Goal: Use online tool/utility: Utilize a website feature to perform a specific function

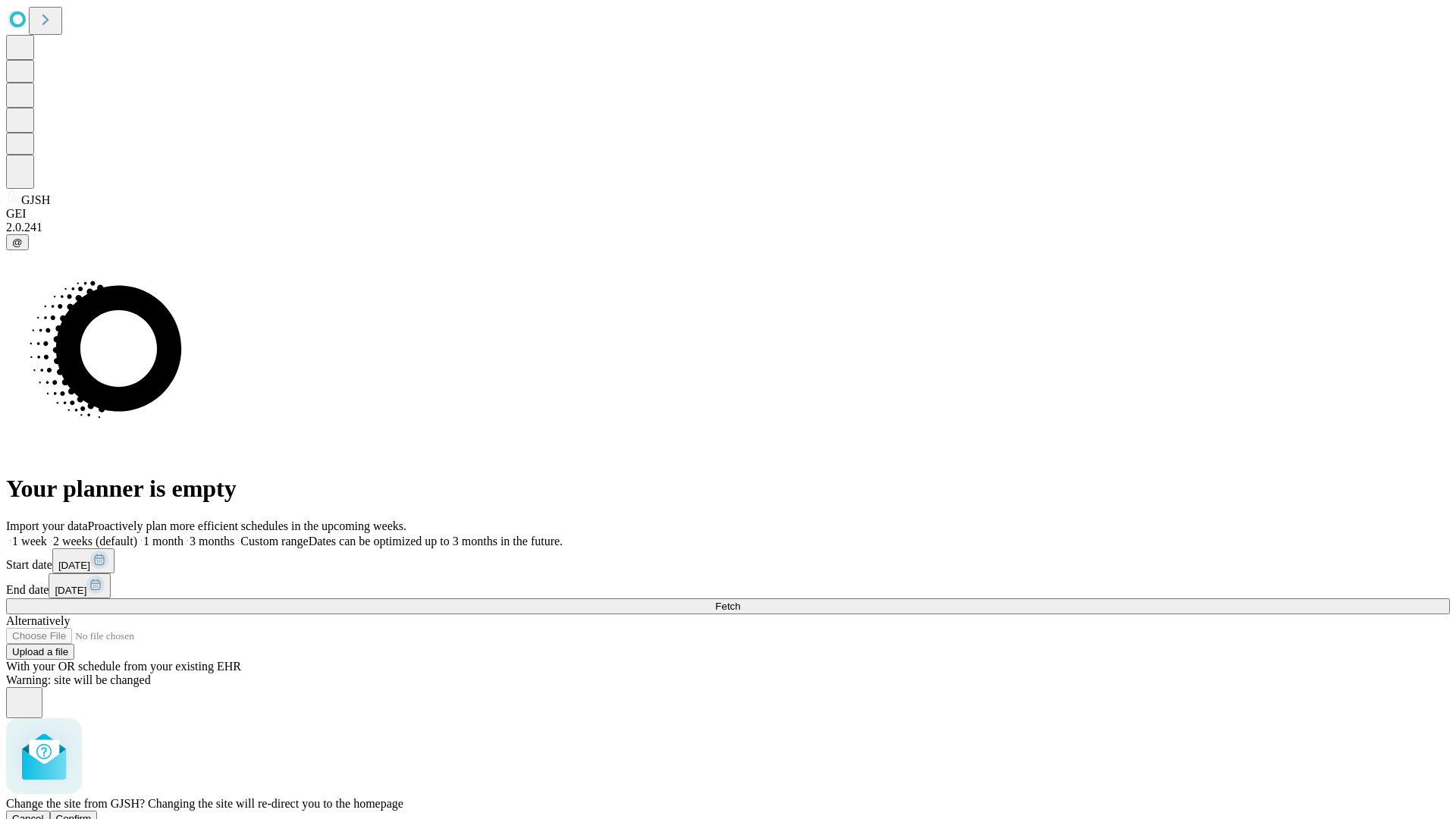
click at [92, 813] on span "Confirm" at bounding box center [74, 819] width 35 height 11
click at [183, 535] on label "1 month" at bounding box center [160, 541] width 46 height 13
click at [740, 600] on span "Fetch" at bounding box center [728, 606] width 25 height 11
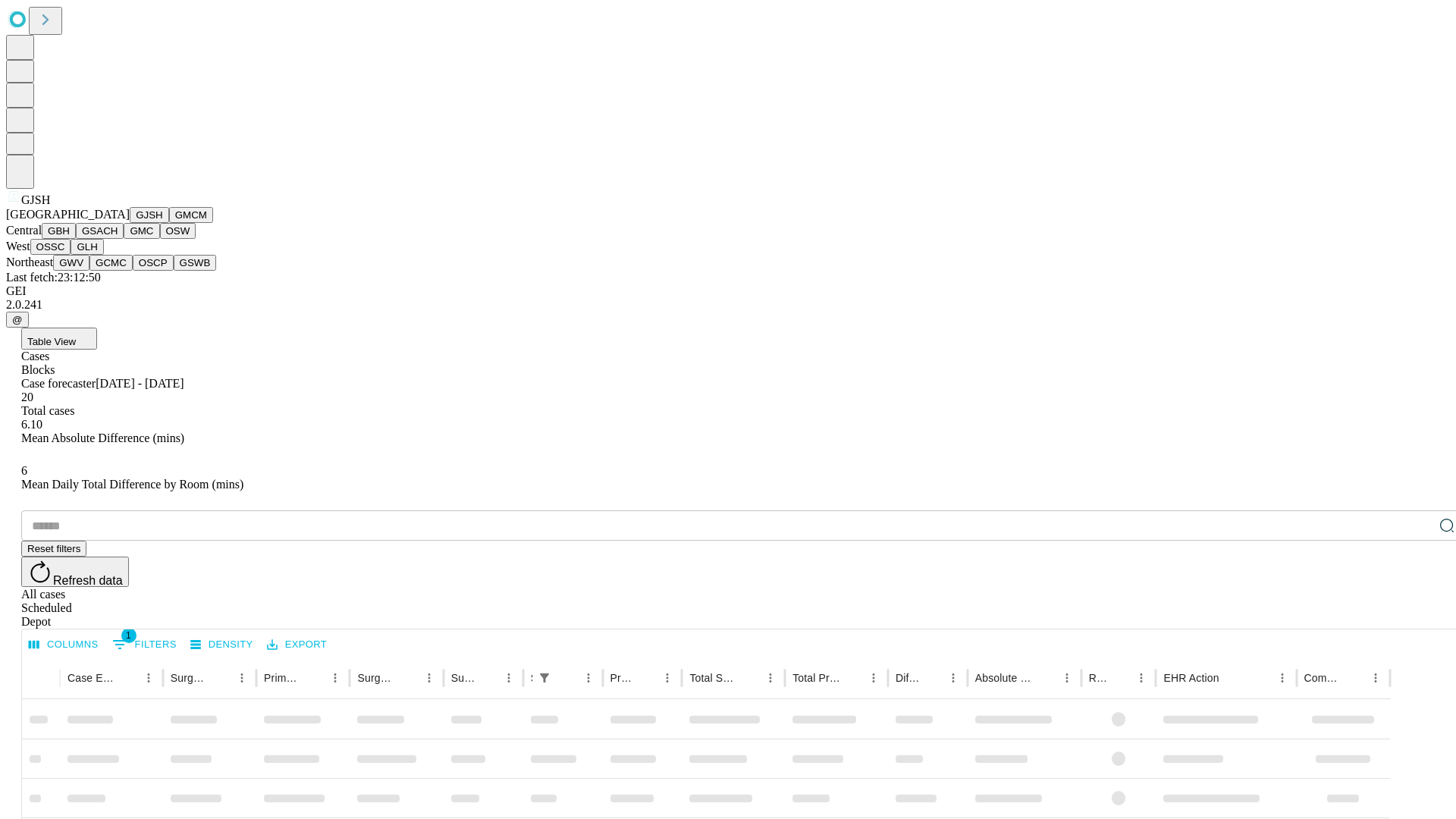
click at [169, 223] on button "GMCM" at bounding box center [191, 215] width 44 height 16
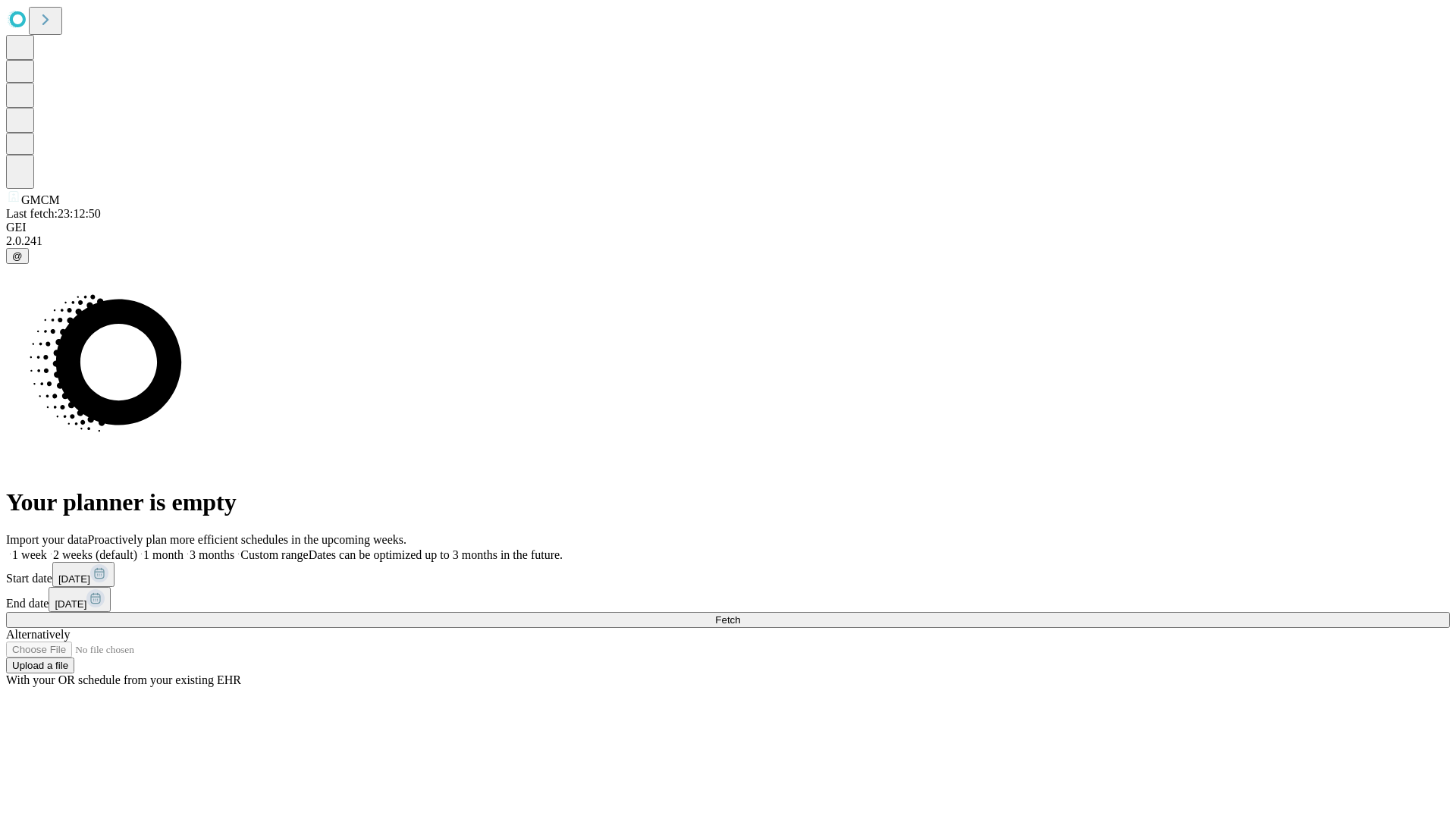
click at [183, 548] on label "1 month" at bounding box center [160, 555] width 46 height 13
click at [740, 615] on span "Fetch" at bounding box center [728, 620] width 25 height 11
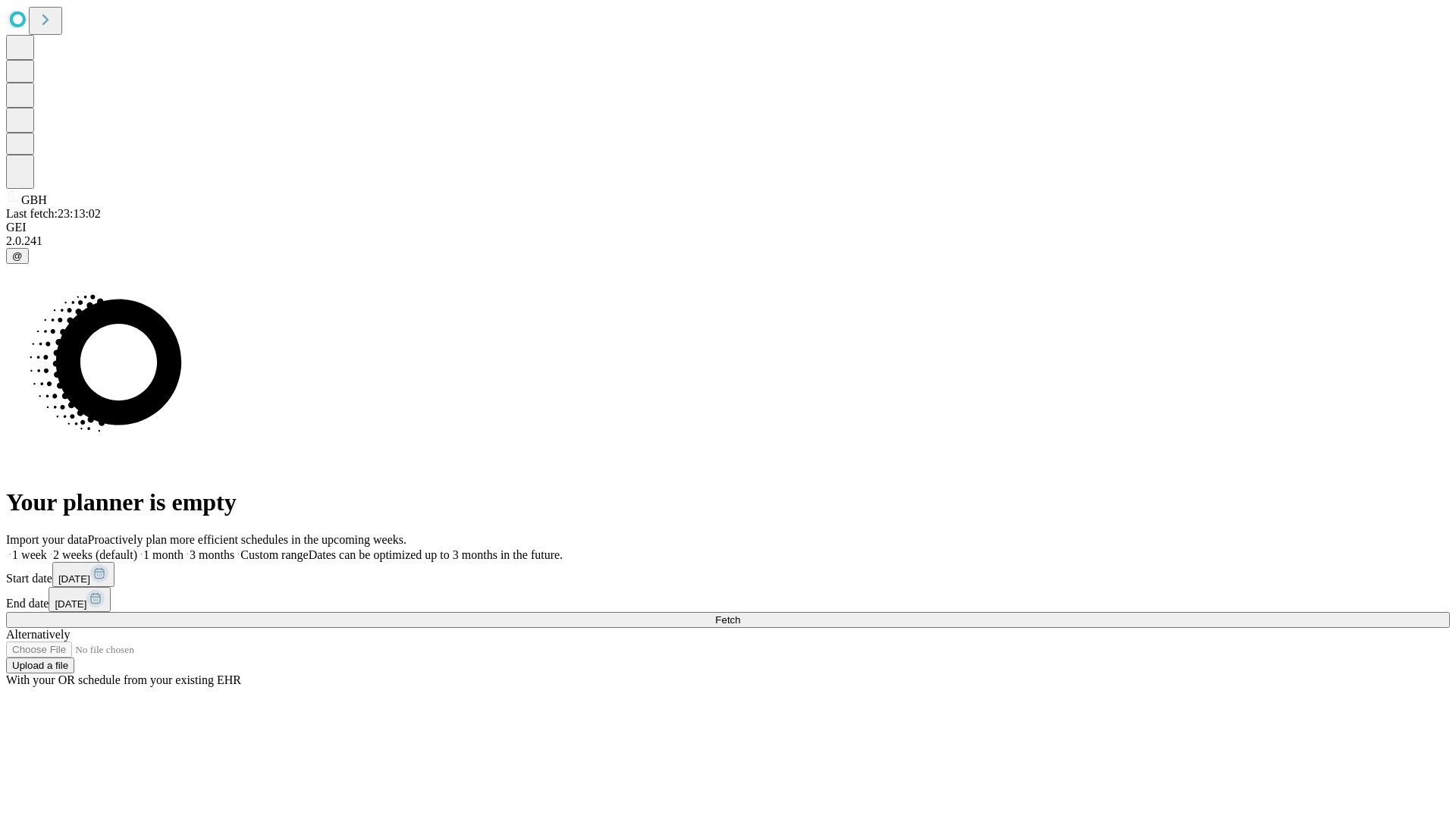
click at [183, 548] on label "1 month" at bounding box center [160, 555] width 46 height 13
click at [740, 615] on span "Fetch" at bounding box center [728, 620] width 25 height 11
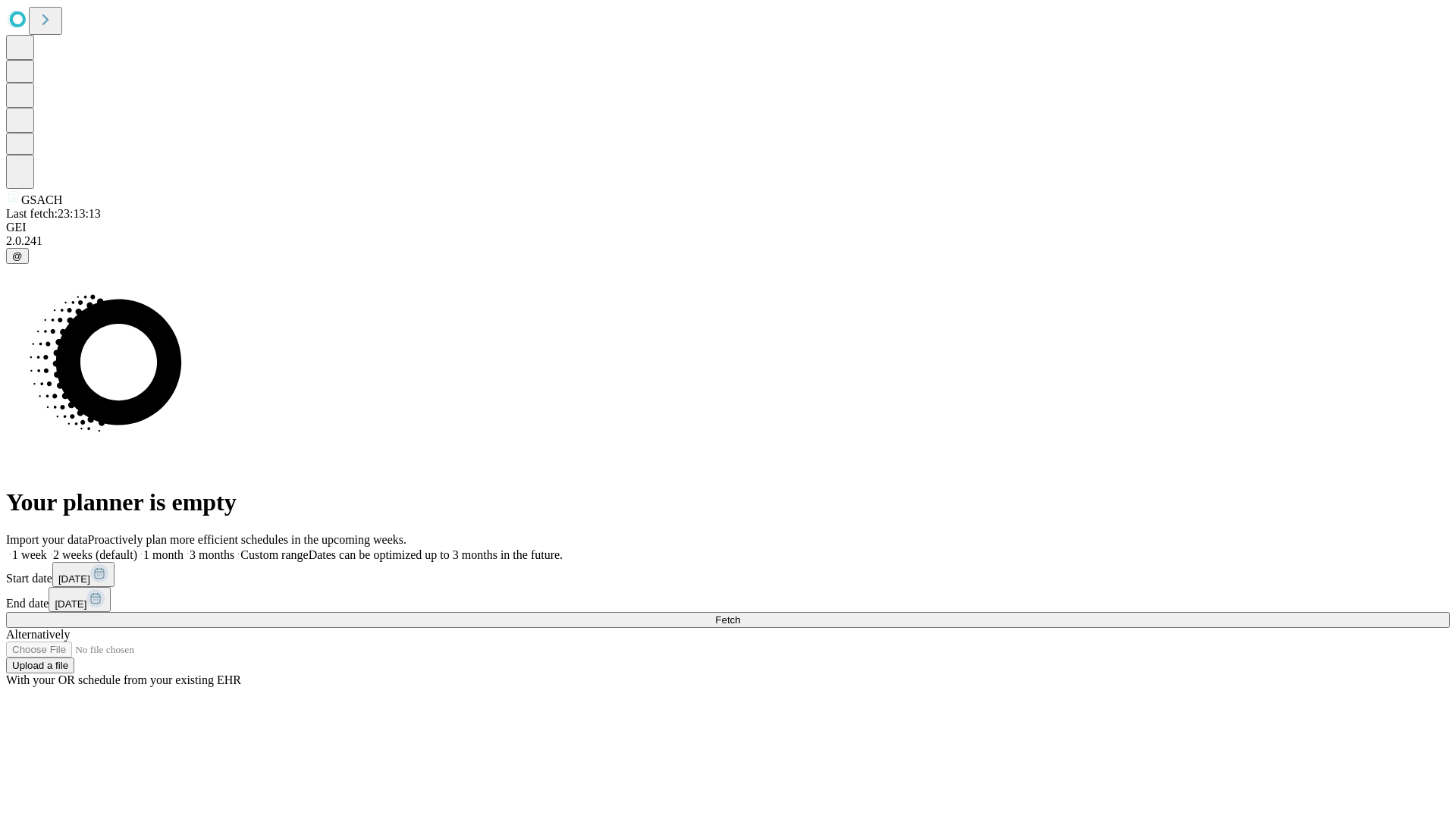
click at [183, 548] on label "1 month" at bounding box center [160, 555] width 46 height 13
click at [740, 615] on span "Fetch" at bounding box center [728, 620] width 25 height 11
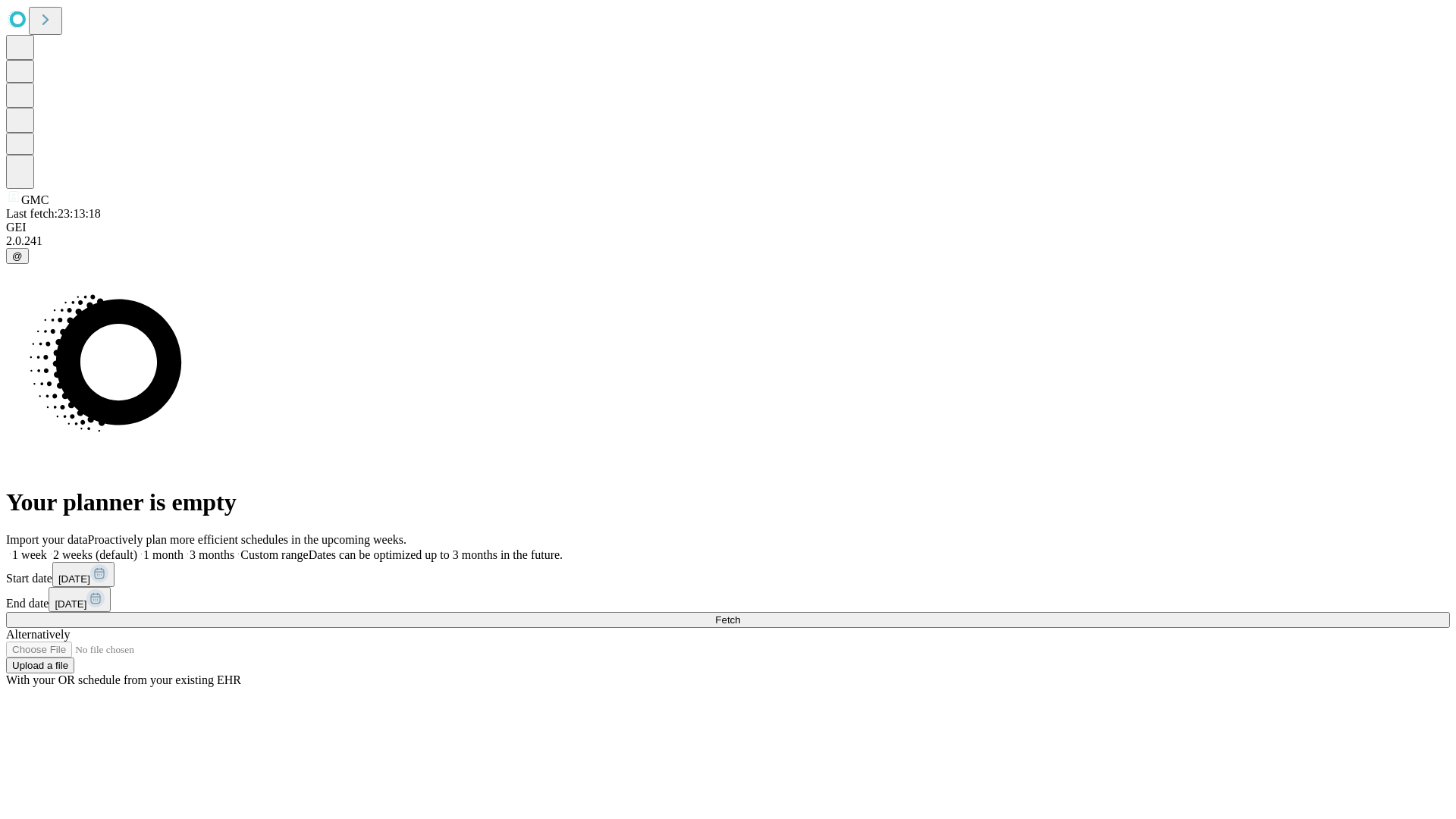
click at [183, 548] on label "1 month" at bounding box center [160, 555] width 46 height 13
click at [740, 615] on span "Fetch" at bounding box center [728, 620] width 25 height 11
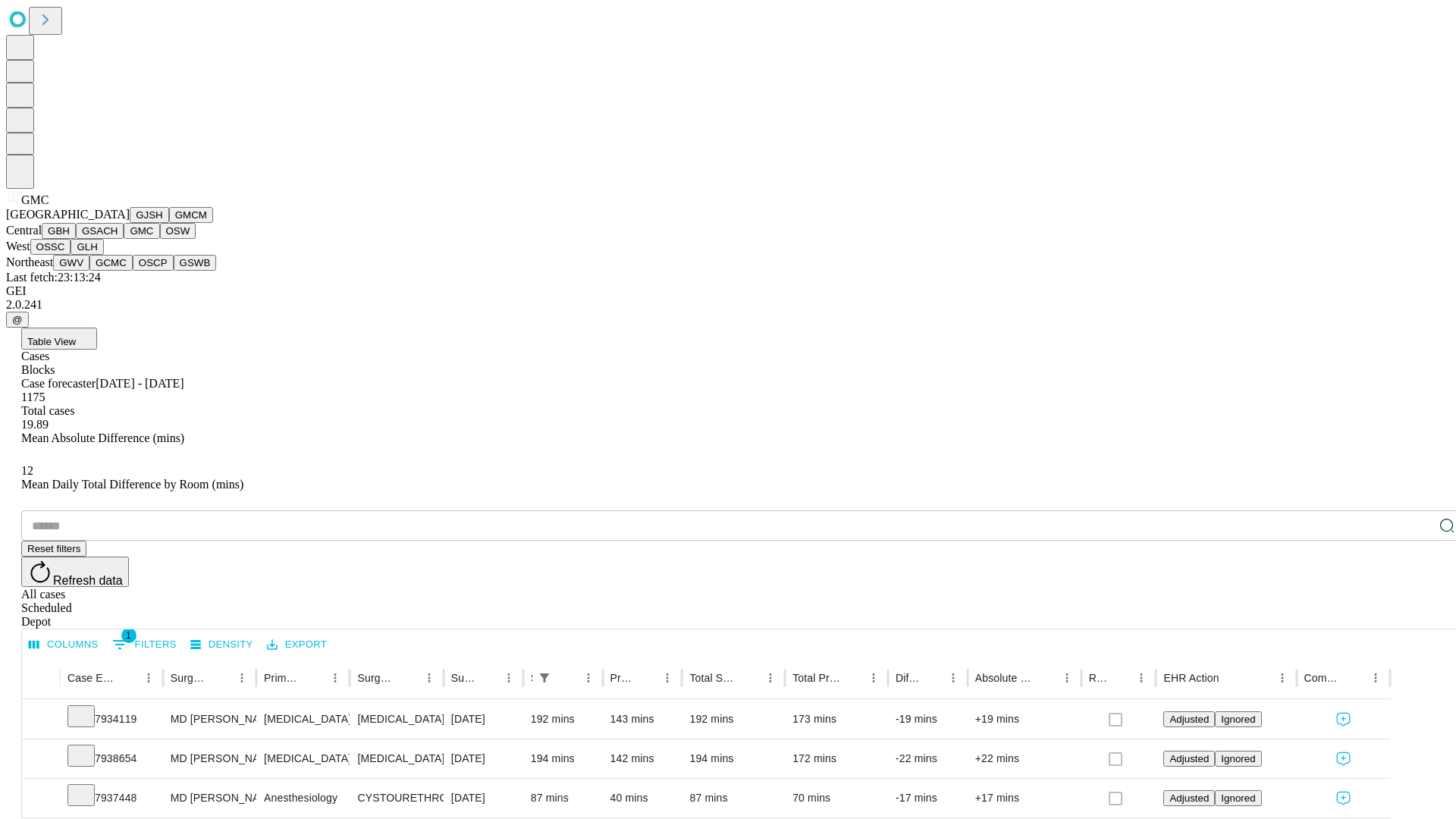
click at [160, 239] on button "OSW" at bounding box center [179, 231] width 36 height 16
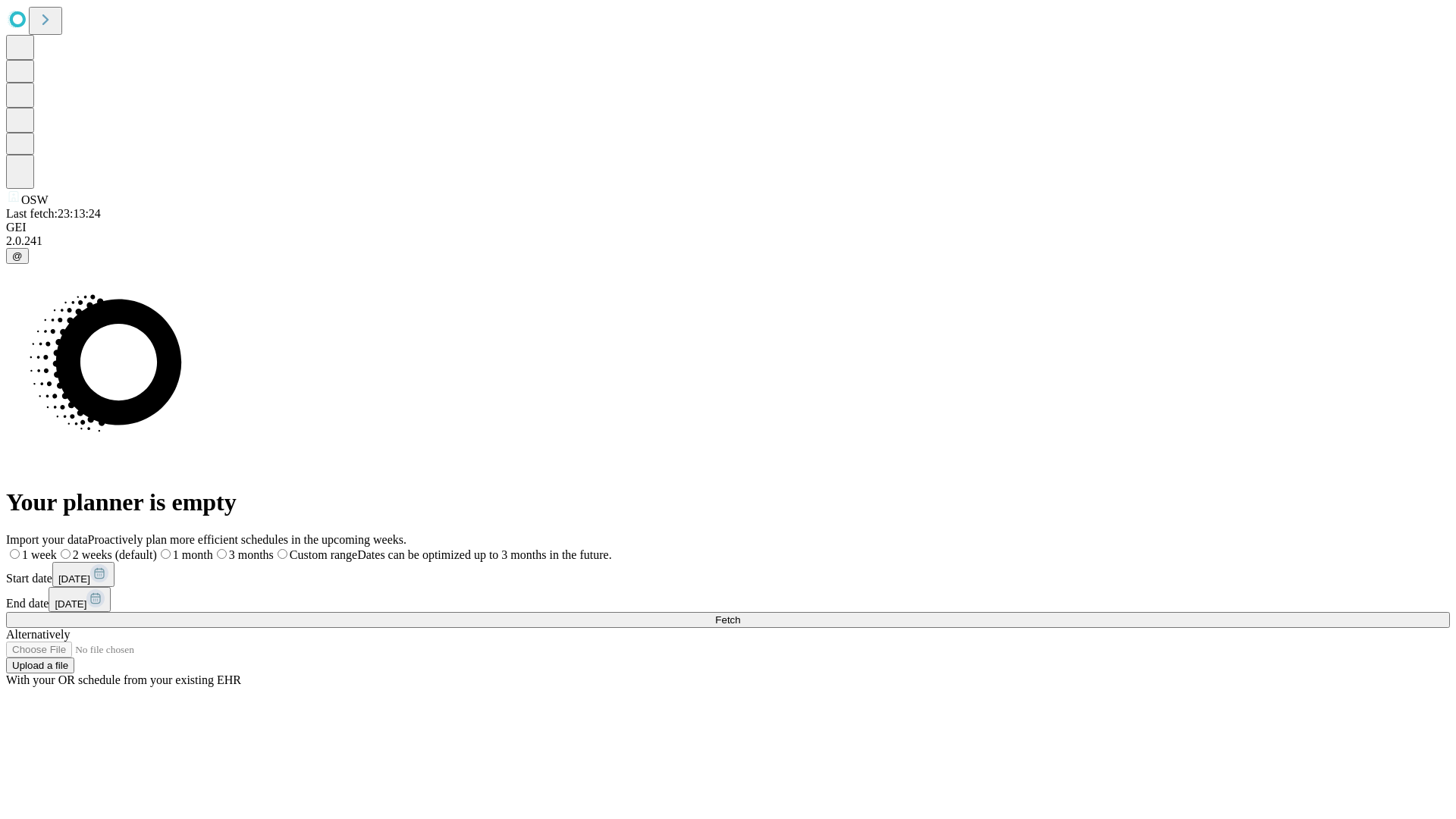
click at [213, 548] on label "1 month" at bounding box center [184, 555] width 56 height 13
click at [740, 615] on span "Fetch" at bounding box center [728, 620] width 25 height 11
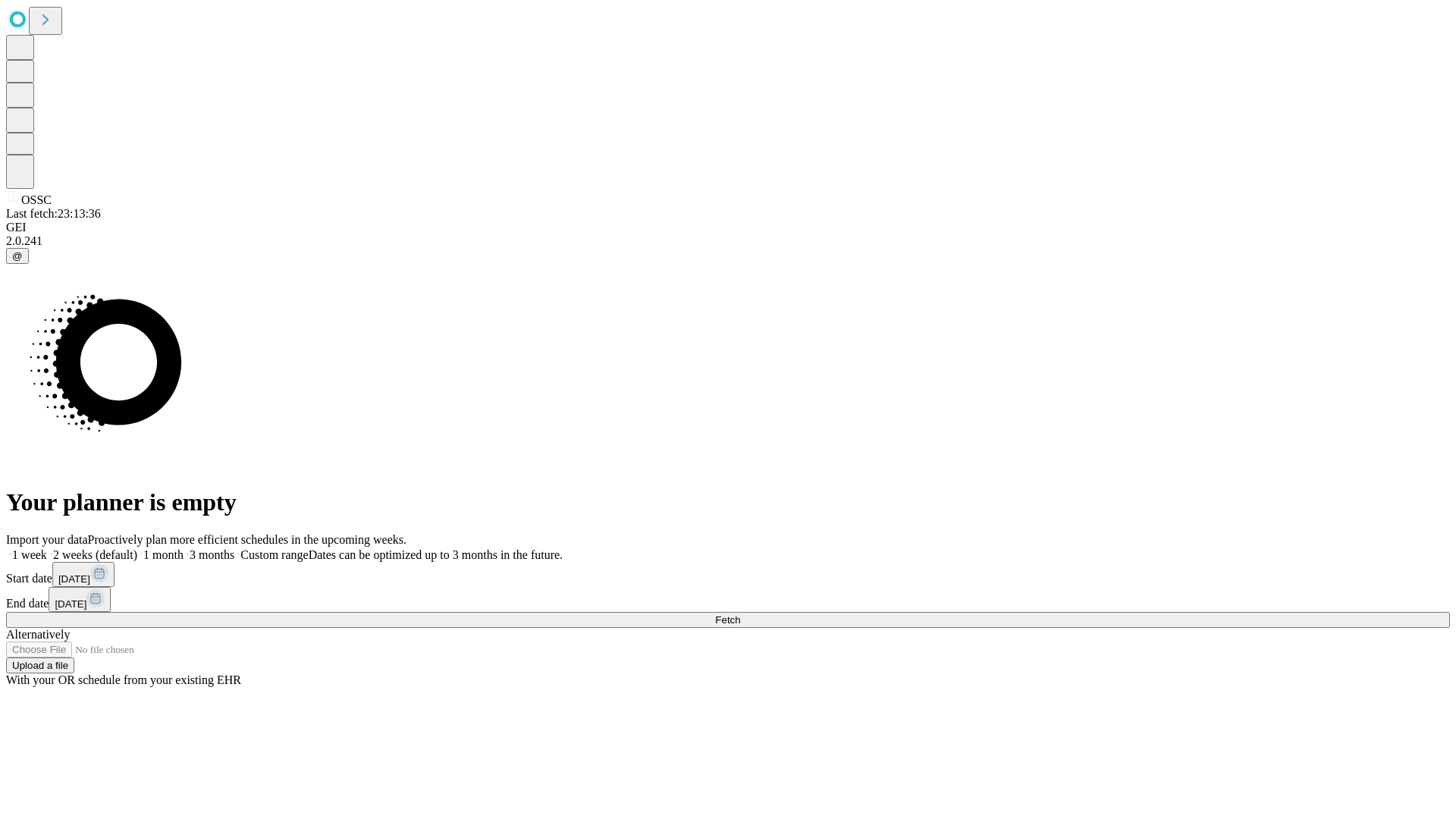
click at [183, 548] on label "1 month" at bounding box center [160, 555] width 46 height 13
click at [740, 615] on span "Fetch" at bounding box center [728, 620] width 25 height 11
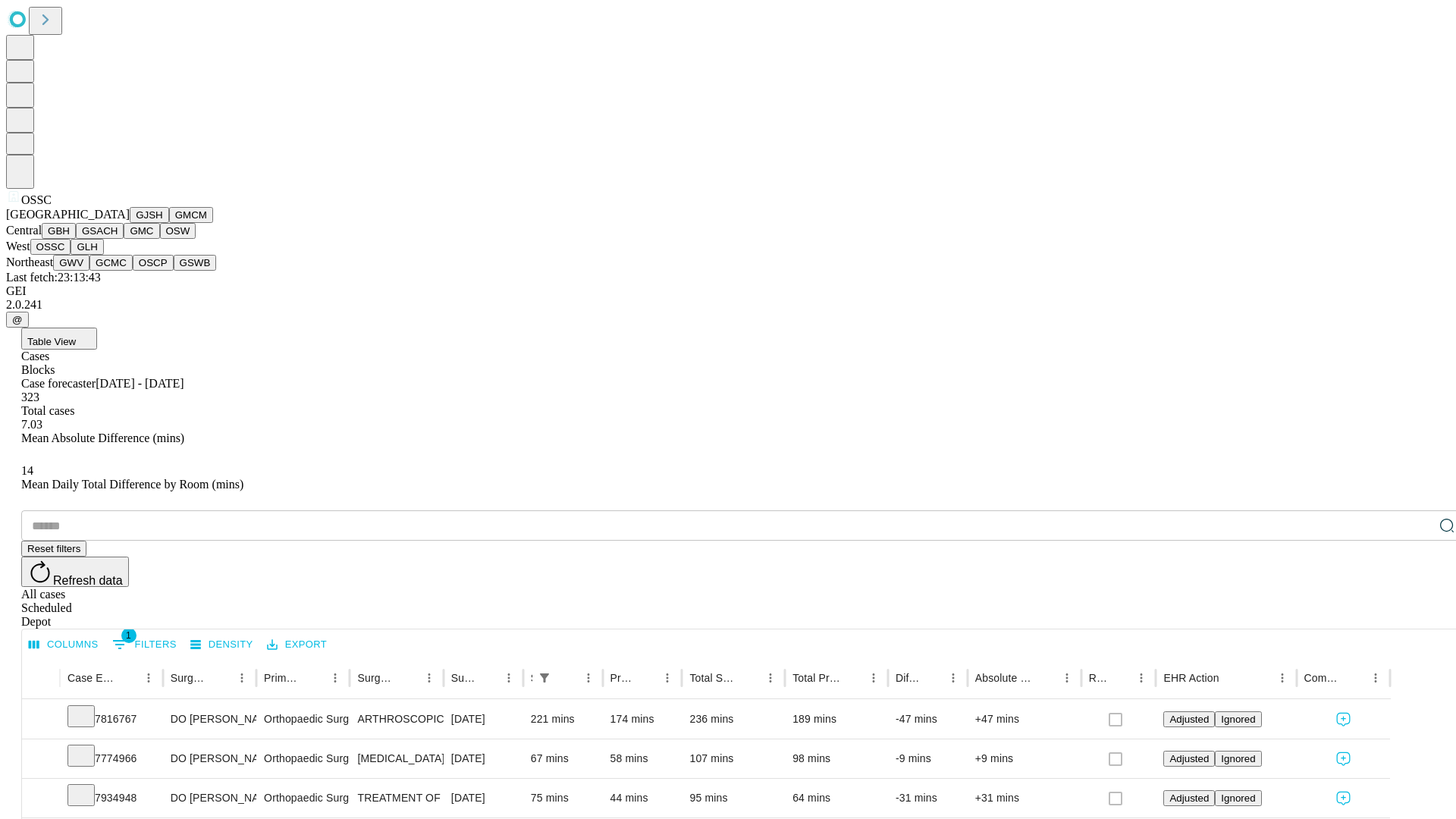
click at [103, 255] on button "GLH" at bounding box center [87, 246] width 32 height 16
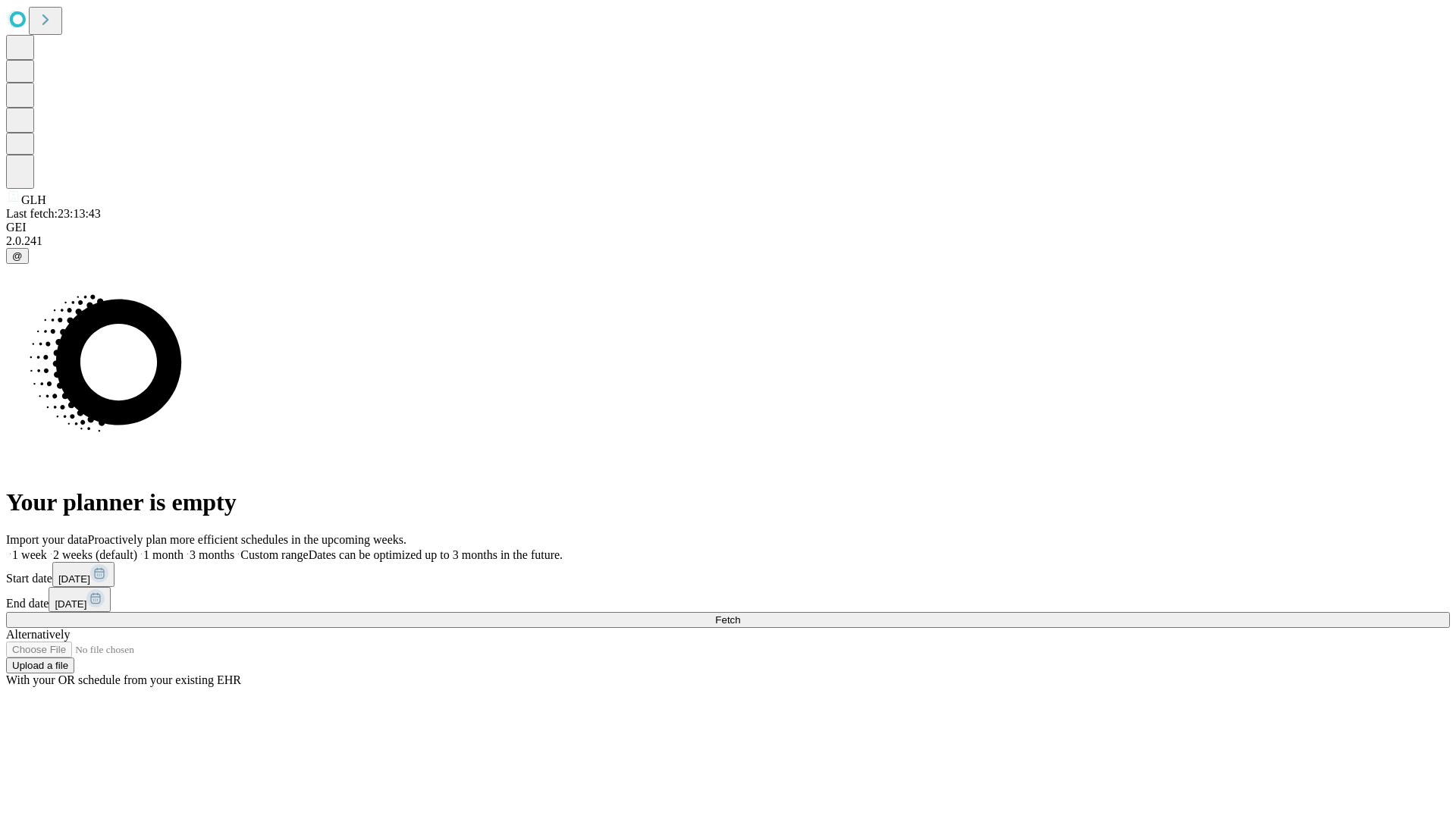
click at [183, 548] on label "1 month" at bounding box center [160, 555] width 46 height 13
click at [740, 615] on span "Fetch" at bounding box center [728, 620] width 25 height 11
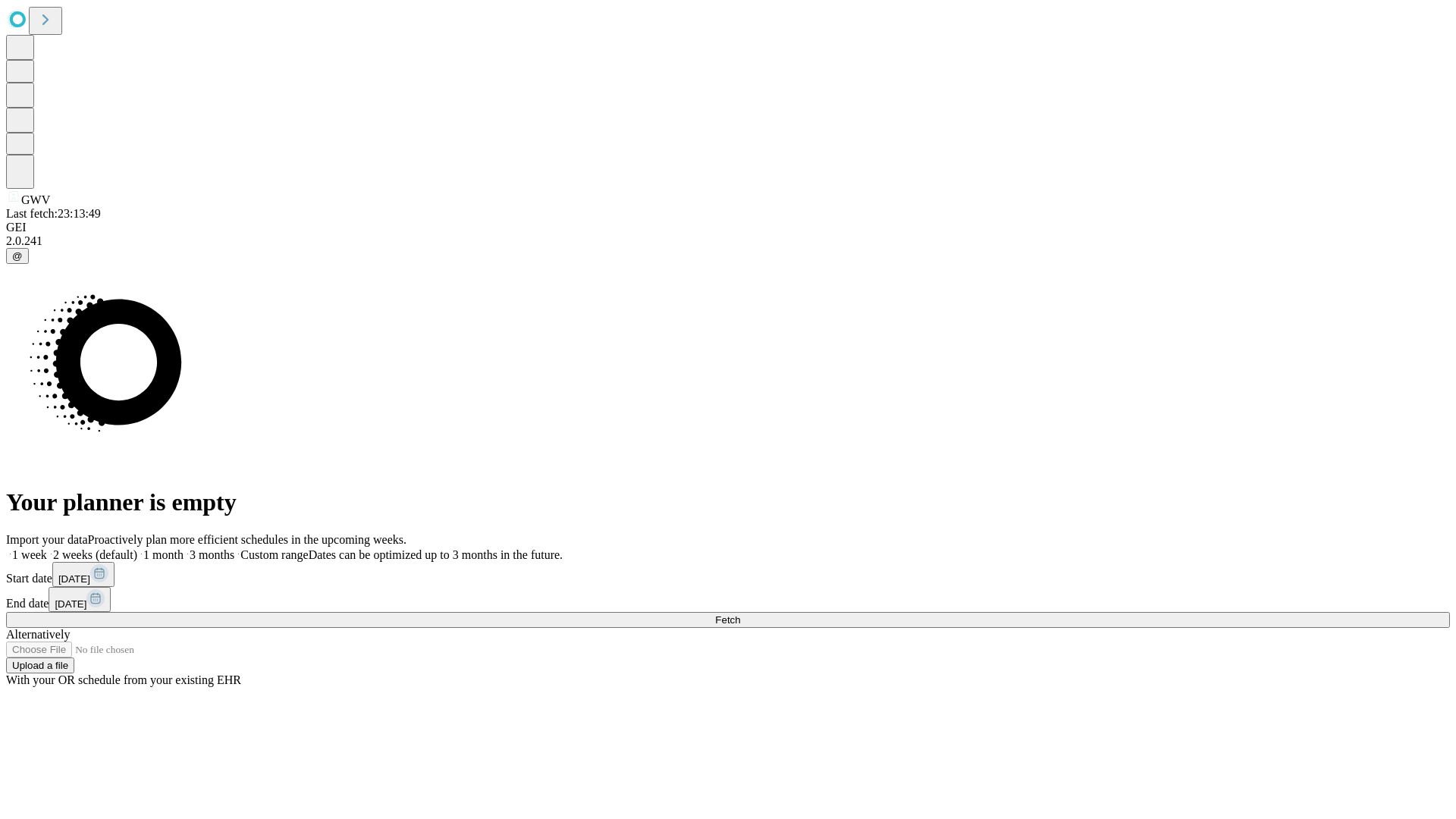
click at [183, 548] on label "1 month" at bounding box center [160, 555] width 46 height 13
click at [740, 615] on span "Fetch" at bounding box center [728, 620] width 25 height 11
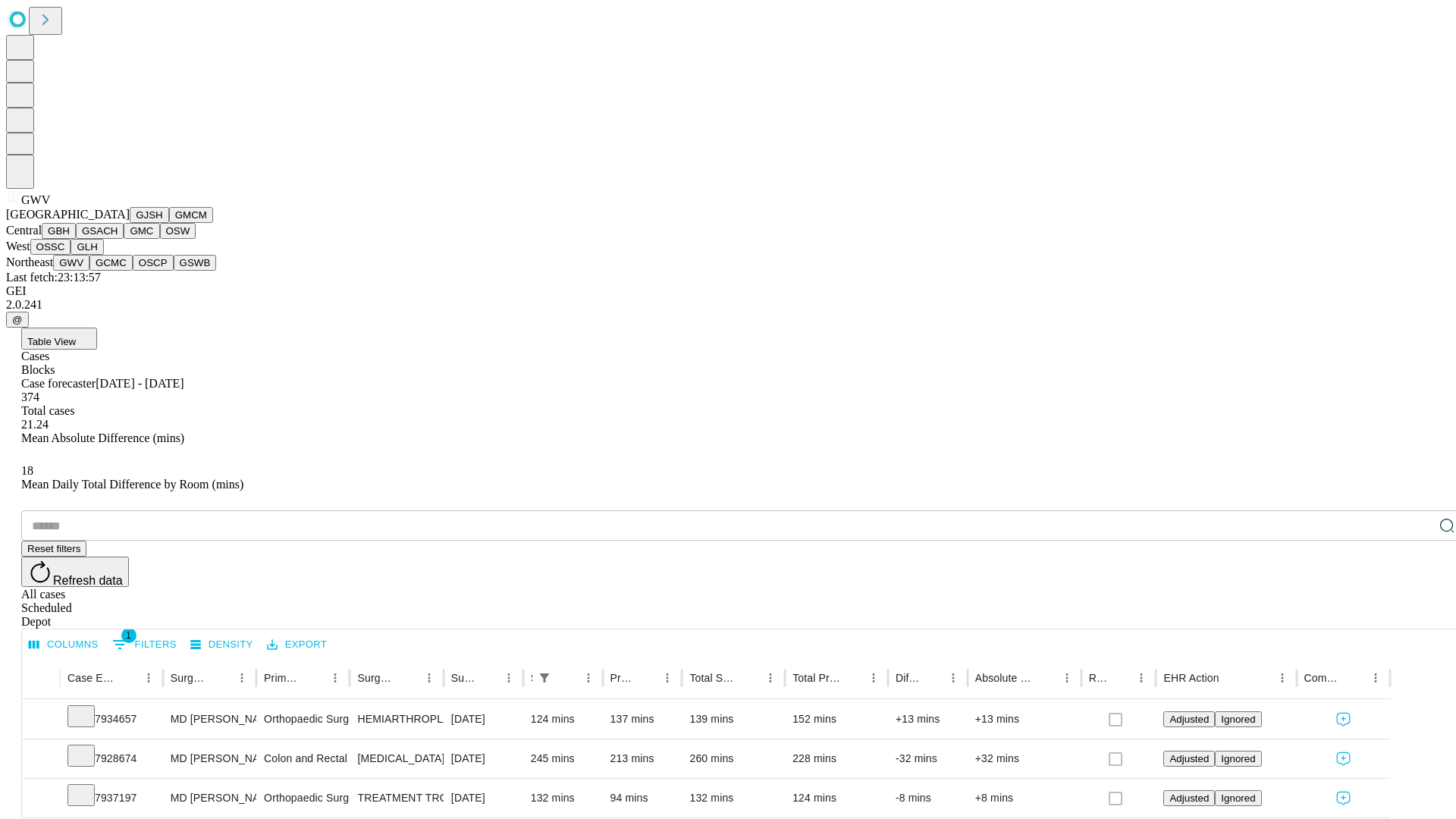
click at [117, 271] on button "GCMC" at bounding box center [111, 262] width 43 height 16
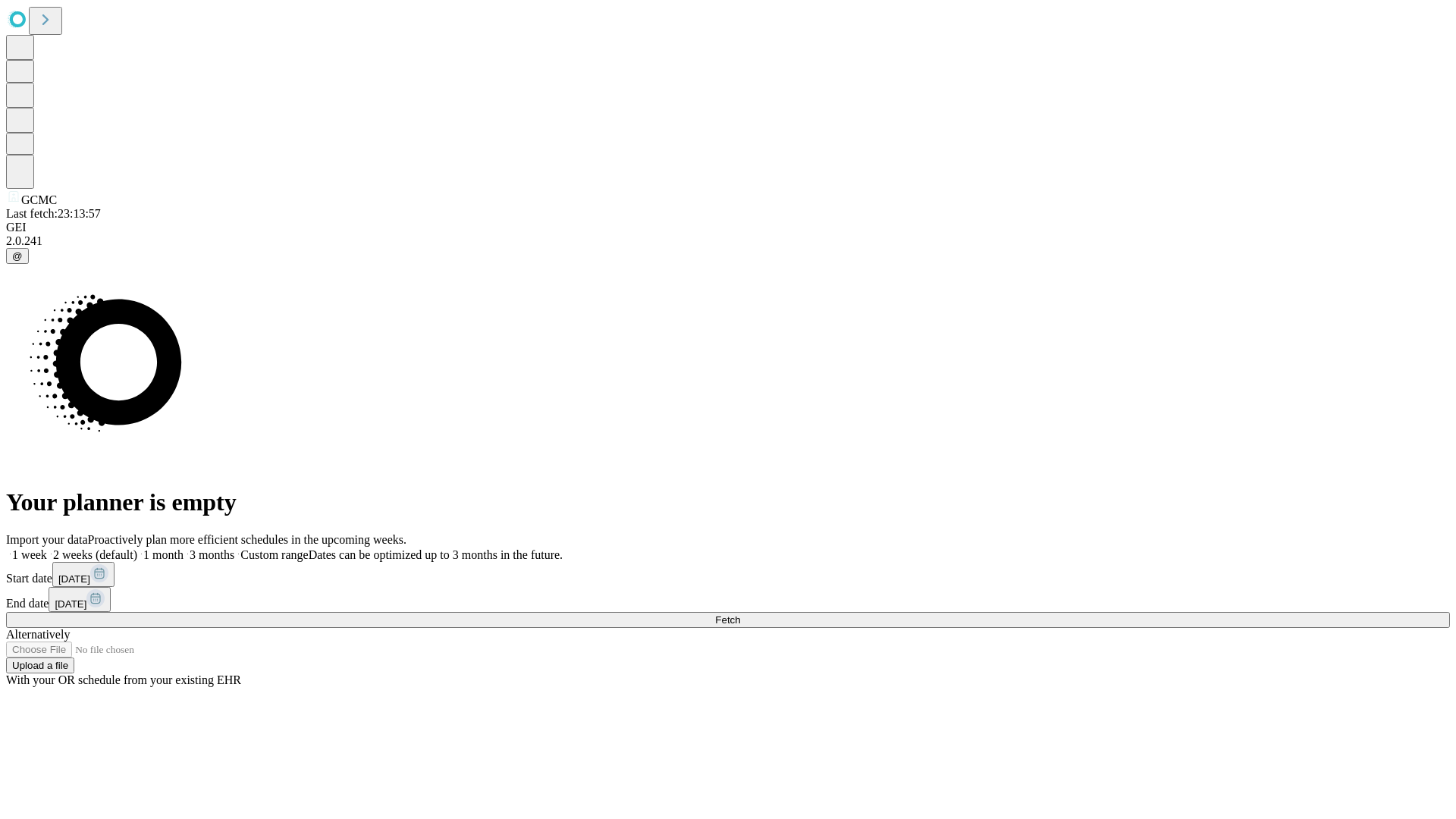
click at [183, 548] on label "1 month" at bounding box center [160, 555] width 46 height 13
click at [740, 615] on span "Fetch" at bounding box center [728, 620] width 25 height 11
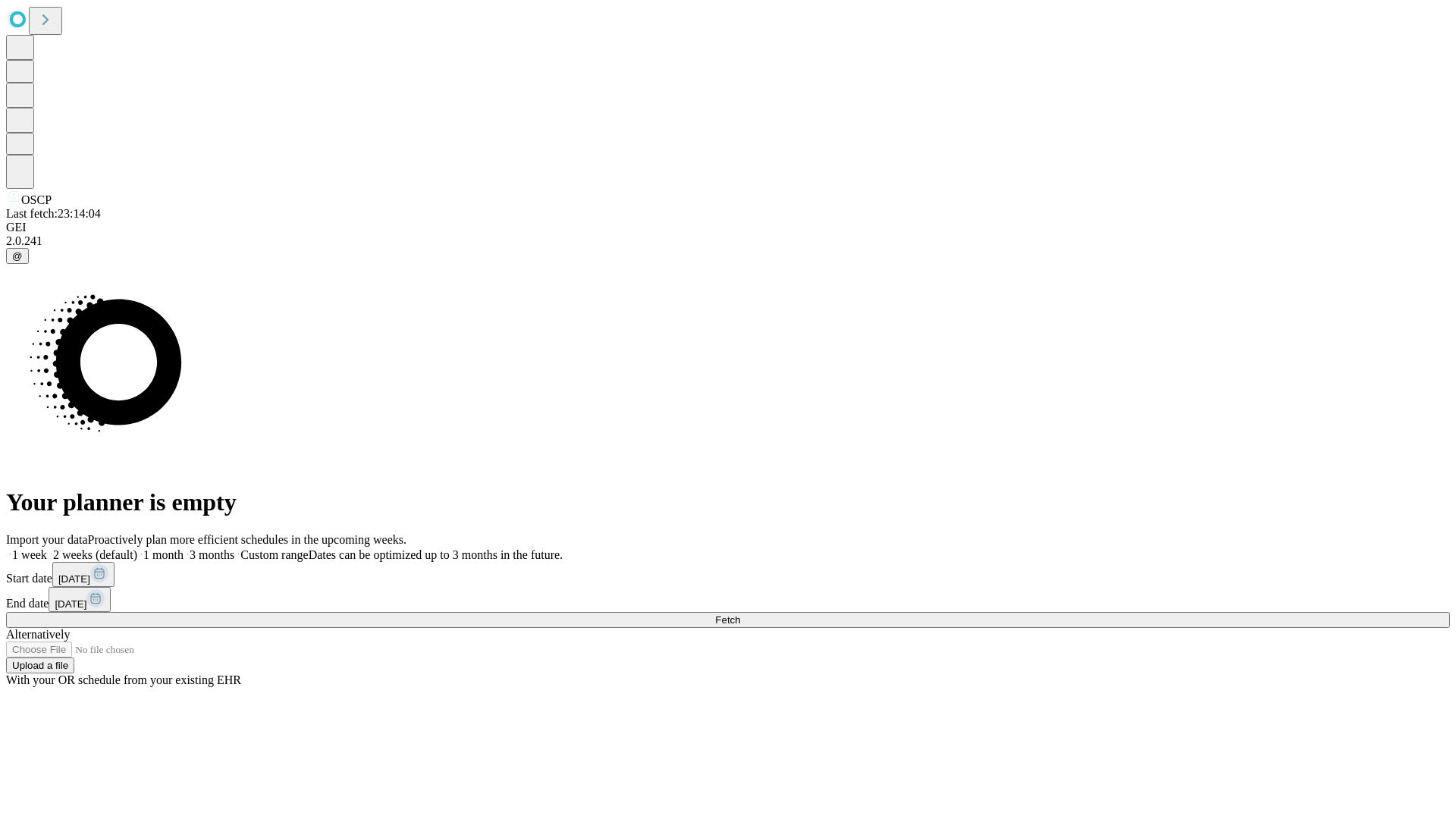
click at [183, 548] on label "1 month" at bounding box center [160, 555] width 46 height 13
click at [740, 615] on span "Fetch" at bounding box center [728, 620] width 25 height 11
